Goal: Task Accomplishment & Management: Use online tool/utility

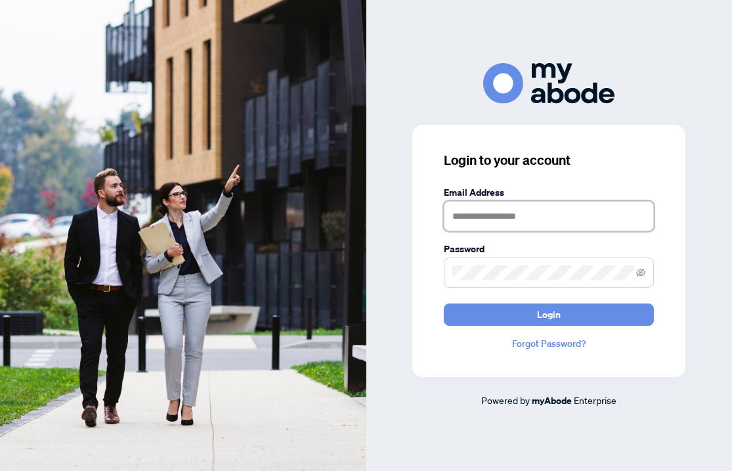
click at [479, 212] on input "text" at bounding box center [549, 216] width 210 height 30
type input "**********"
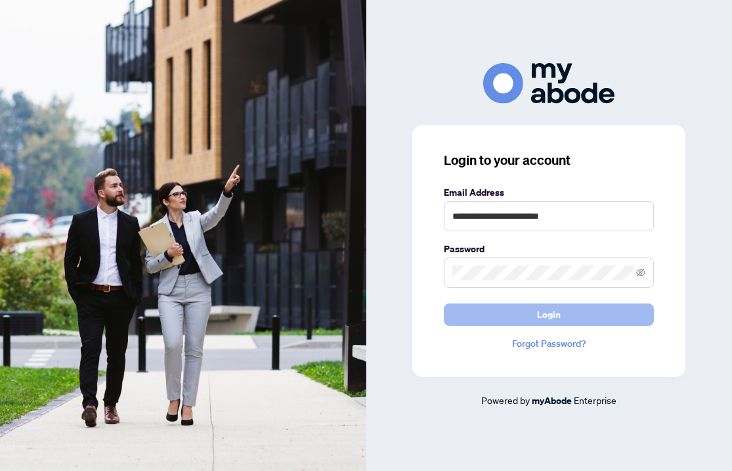
click at [559, 311] on span "Login" at bounding box center [549, 314] width 24 height 21
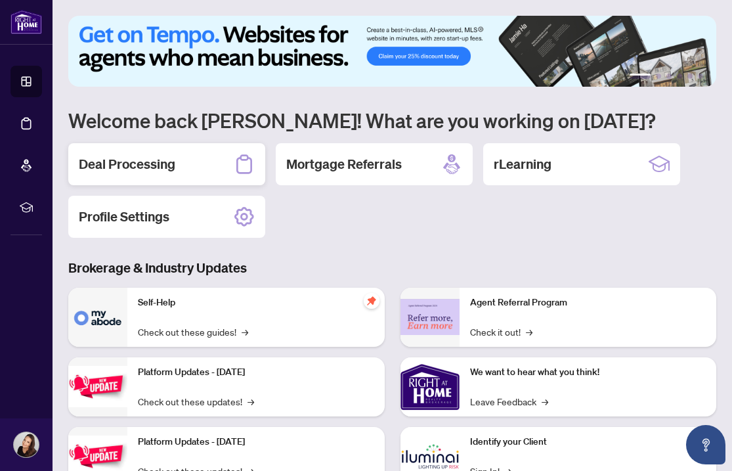
click at [141, 162] on h2 "Deal Processing" at bounding box center [127, 164] width 97 height 18
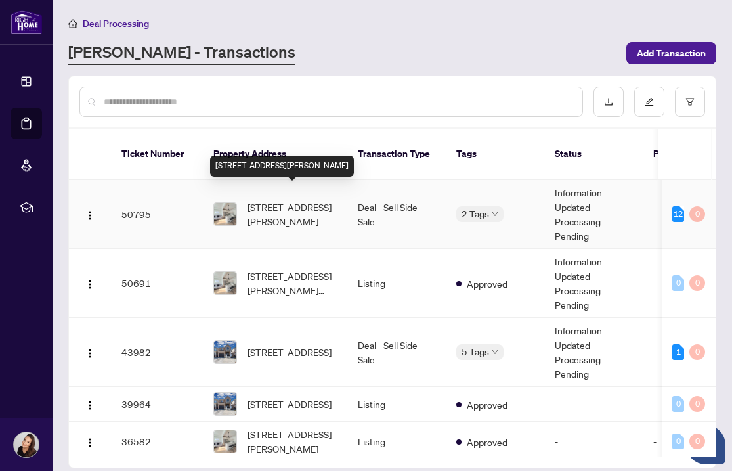
click at [287, 210] on span "[STREET_ADDRESS][PERSON_NAME]" at bounding box center [292, 214] width 89 height 29
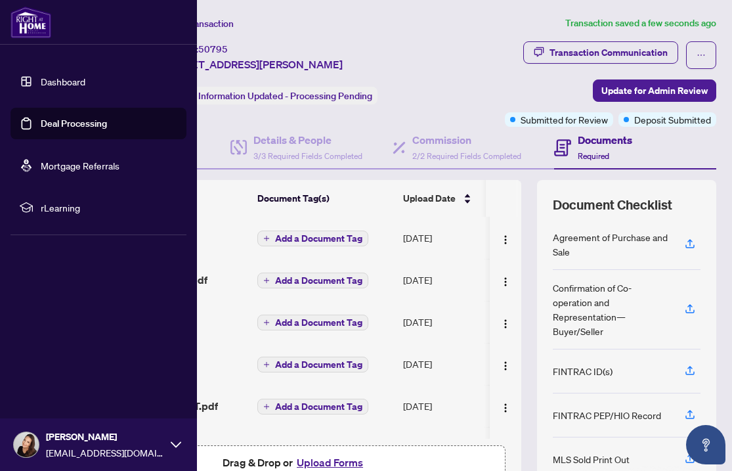
click at [154, 443] on div "[PERSON_NAME] [EMAIL_ADDRESS][DOMAIN_NAME]" at bounding box center [105, 445] width 118 height 30
click at [49, 366] on span "Logout" at bounding box center [53, 366] width 30 height 21
